Goal: Navigation & Orientation: Find specific page/section

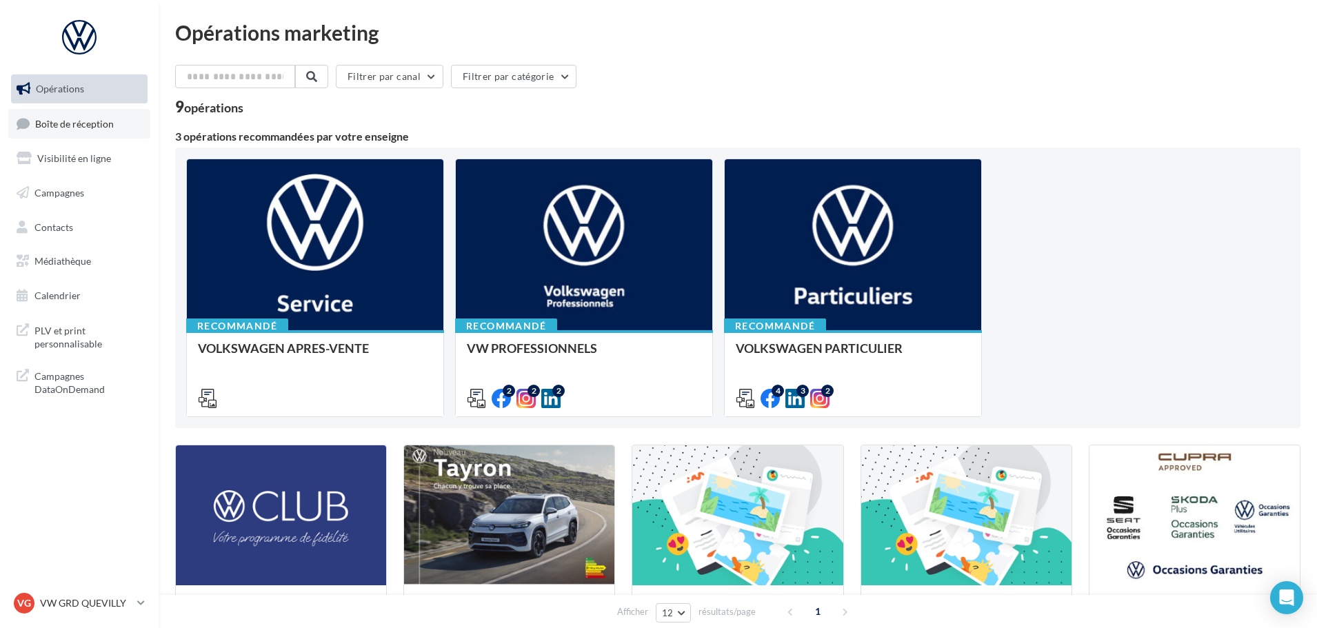
click at [90, 129] on span "Boîte de réception" at bounding box center [74, 123] width 79 height 12
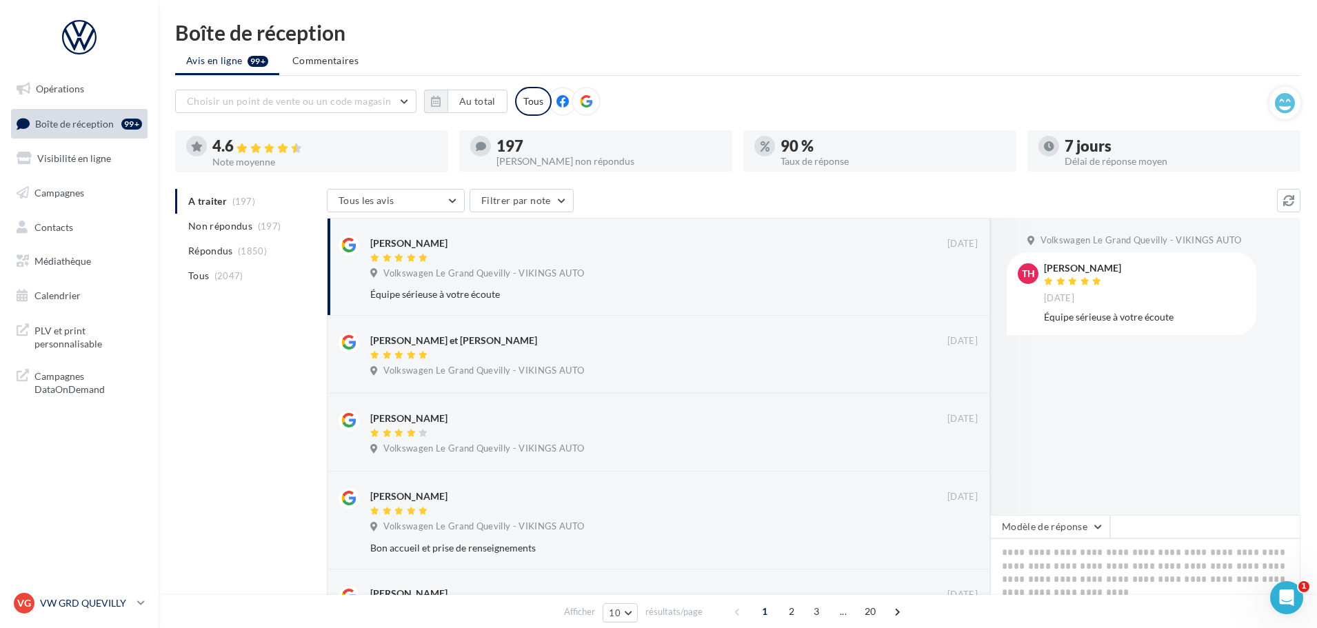
click at [120, 593] on div "VG VW GRD QUEVILLY vw-leg-vau" at bounding box center [73, 603] width 118 height 21
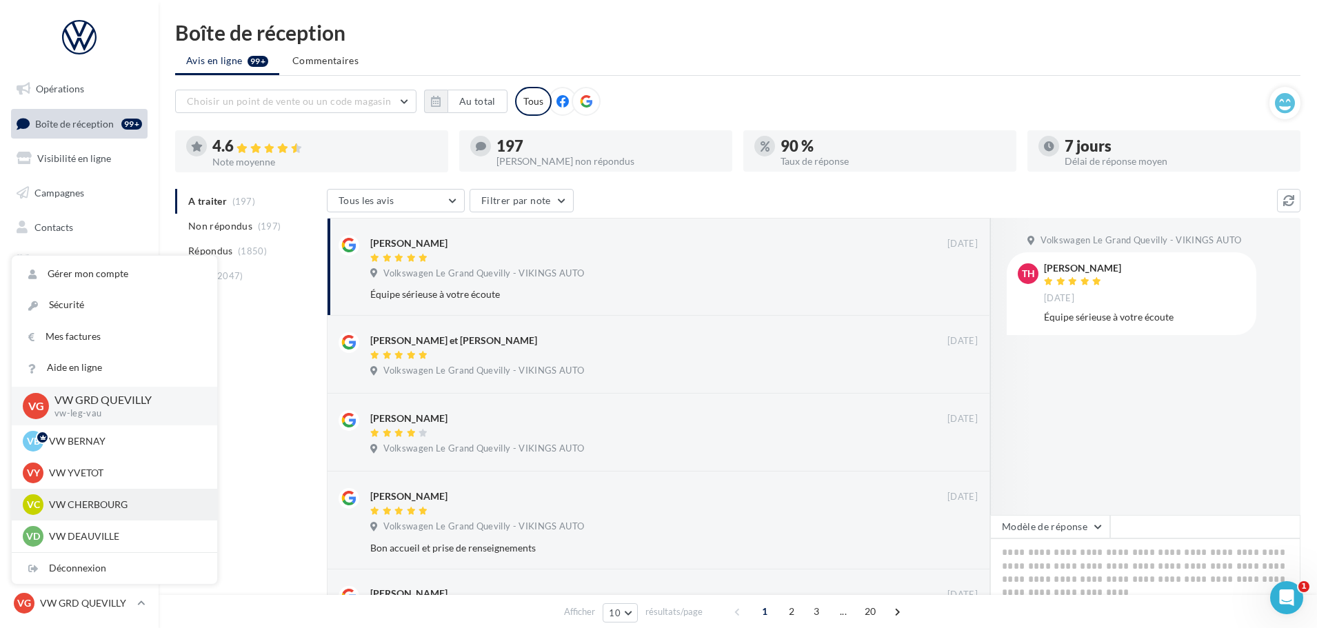
click at [108, 501] on p "VW CHERBOURG" at bounding box center [125, 505] width 152 height 14
